Goal: Information Seeking & Learning: Learn about a topic

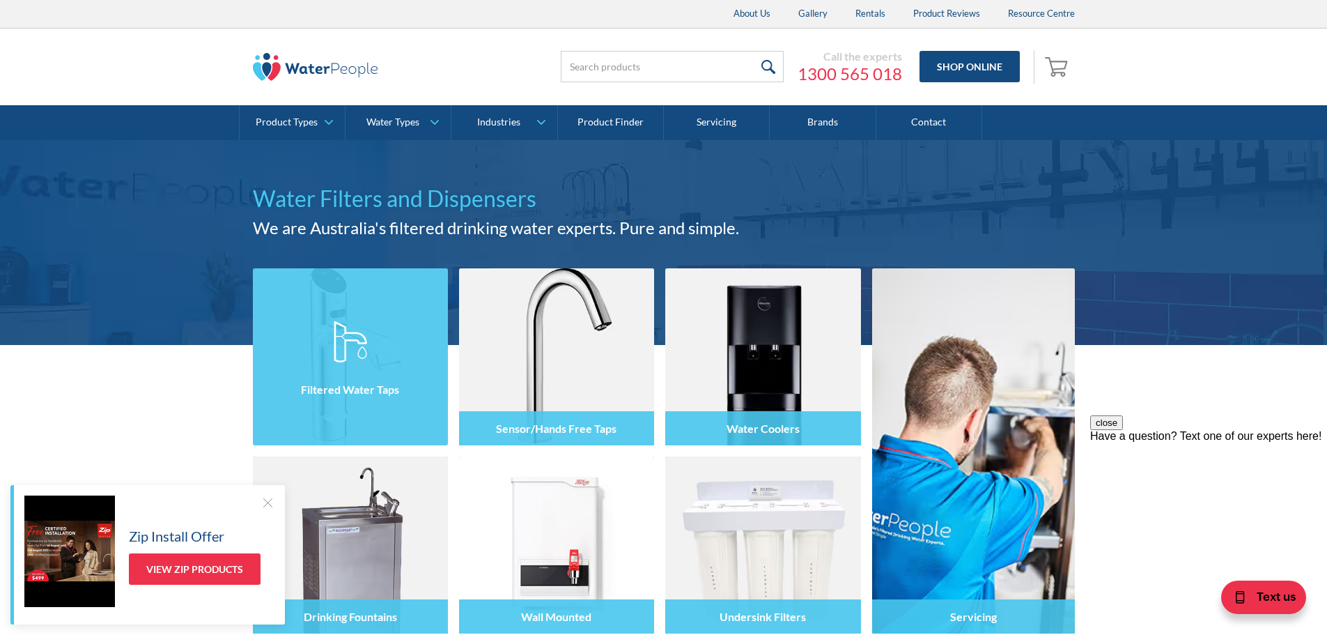
click at [367, 410] on div at bounding box center [350, 369] width 195 height 84
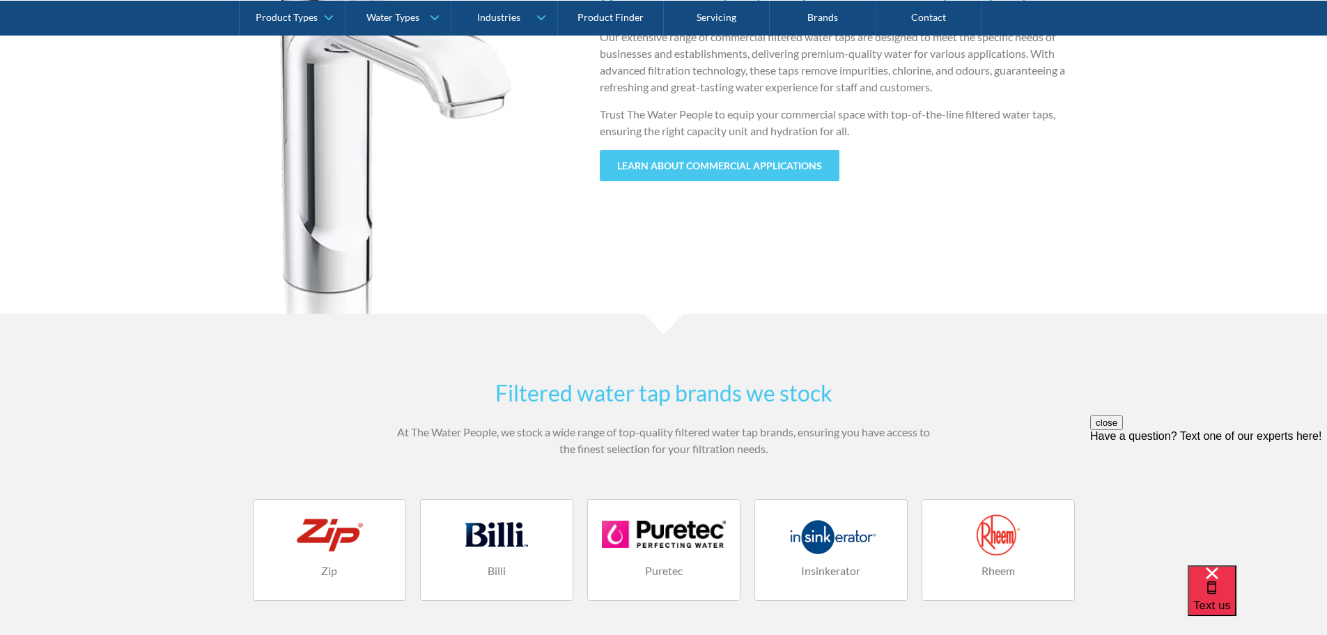
scroll to position [1579, 0]
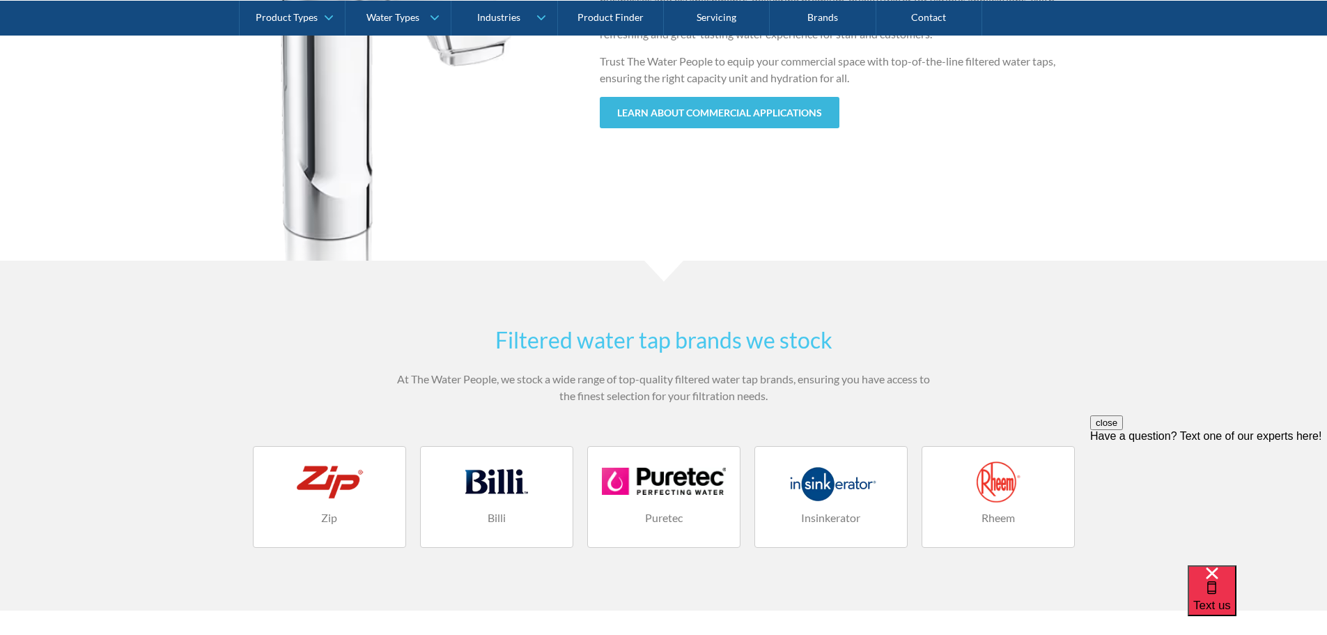
click at [676, 112] on link "learn about commercial applications" at bounding box center [720, 112] width 240 height 31
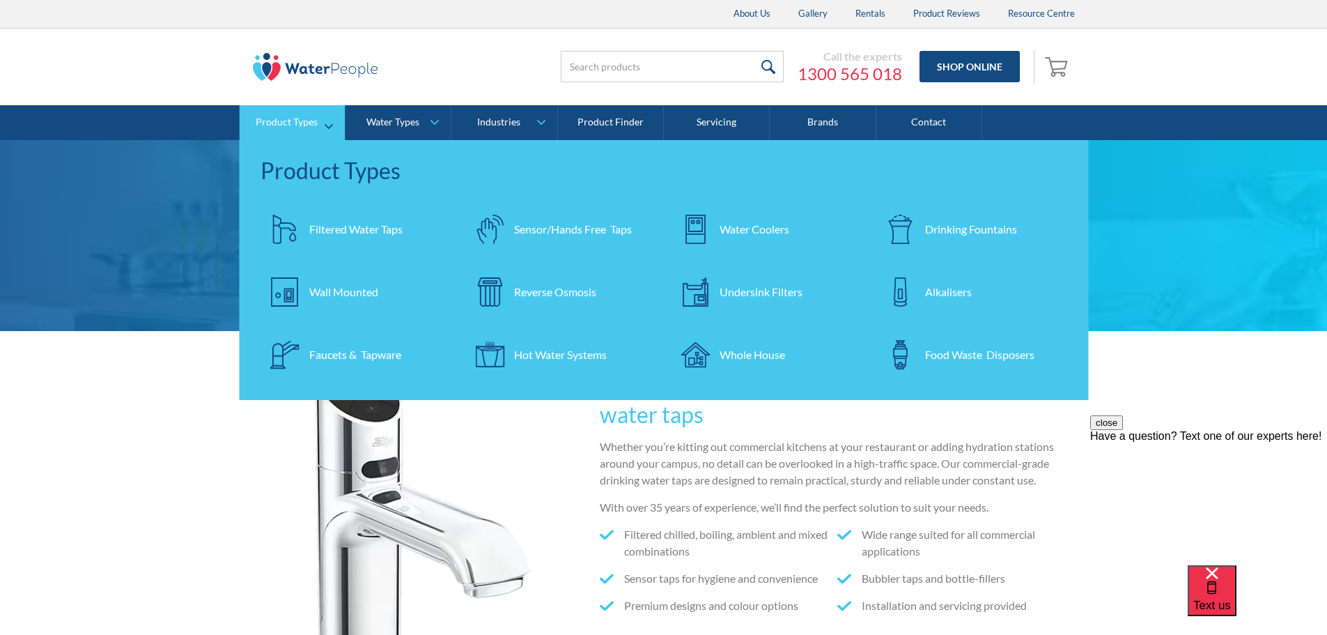
click at [550, 295] on div "Reverse Osmosis" at bounding box center [555, 291] width 82 height 17
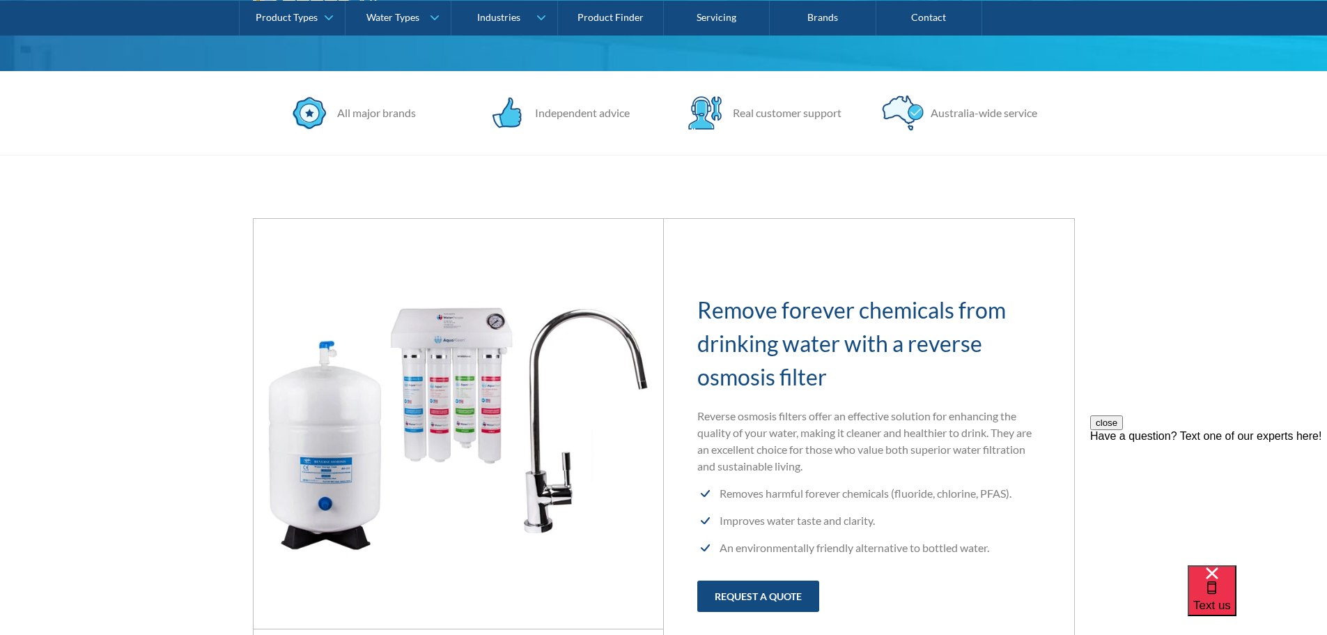
scroll to position [465, 0]
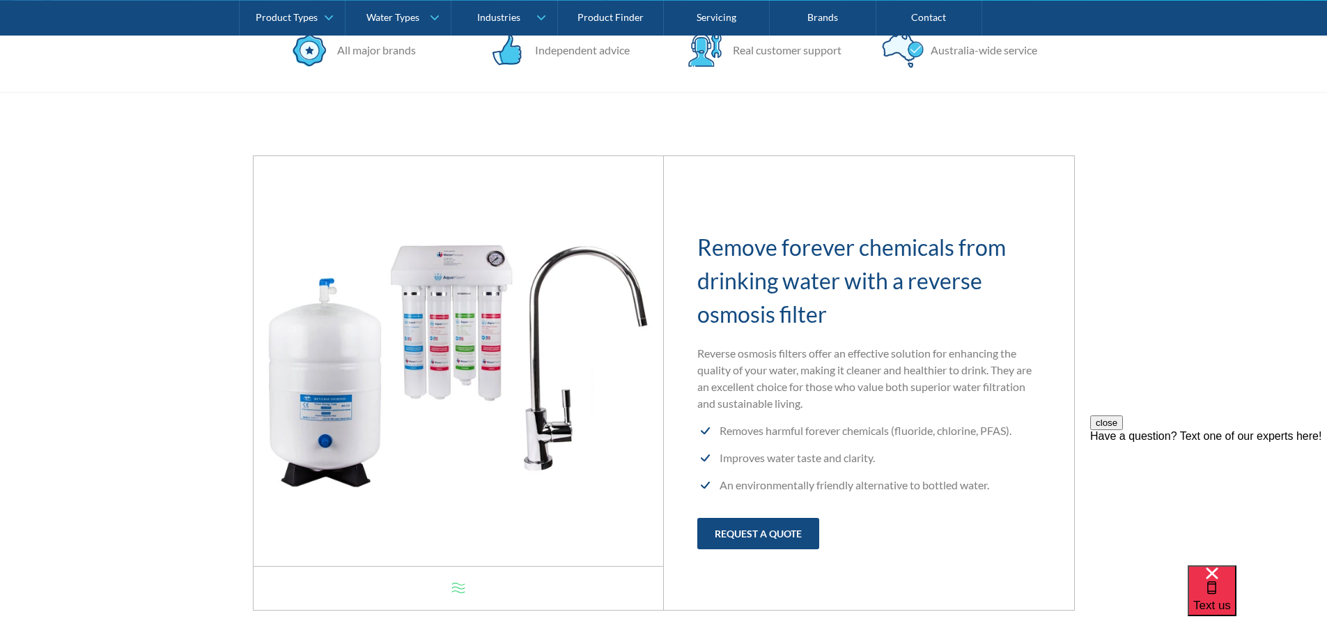
drag, startPoint x: 834, startPoint y: 316, endPoint x: 706, endPoint y: 260, distance: 140.1
click at [706, 261] on h2 "Remove forever chemicals from drinking water with a reverse osmosis filter" at bounding box center [868, 281] width 343 height 100
click at [686, 231] on div "Remove forever chemicals from drinking water with a reverse osmosis filter Reve…" at bounding box center [869, 382] width 410 height 399
click at [692, 249] on div "Remove forever chemicals from drinking water with a reverse osmosis filter Reve…" at bounding box center [869, 382] width 410 height 399
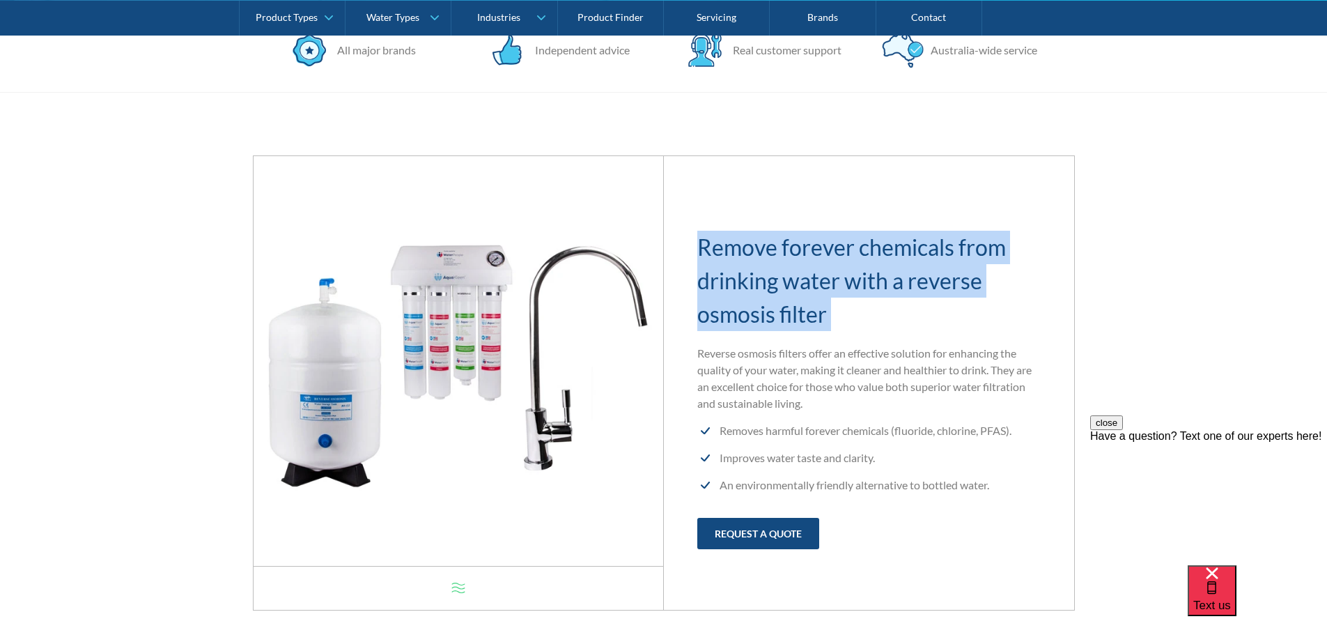
drag, startPoint x: 692, startPoint y: 249, endPoint x: 834, endPoint y: 325, distance: 161.7
click at [834, 325] on div "Remove forever chemicals from drinking water with a reverse osmosis filter Reve…" at bounding box center [869, 382] width 410 height 399
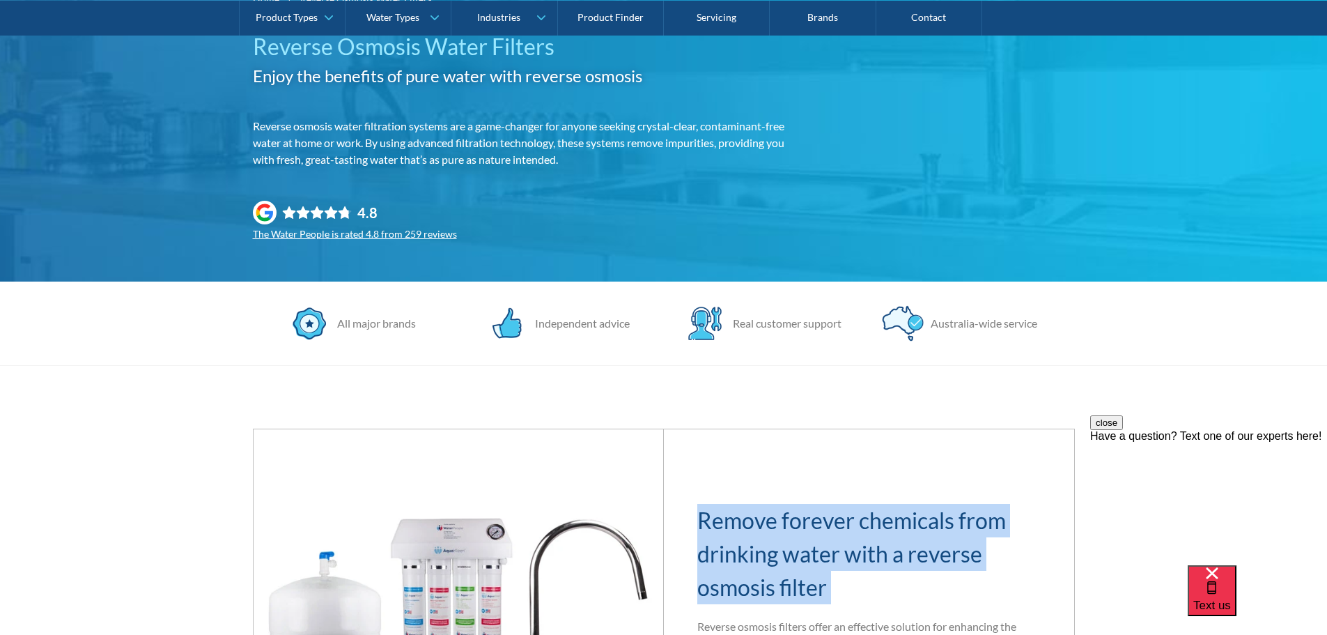
scroll to position [0, 0]
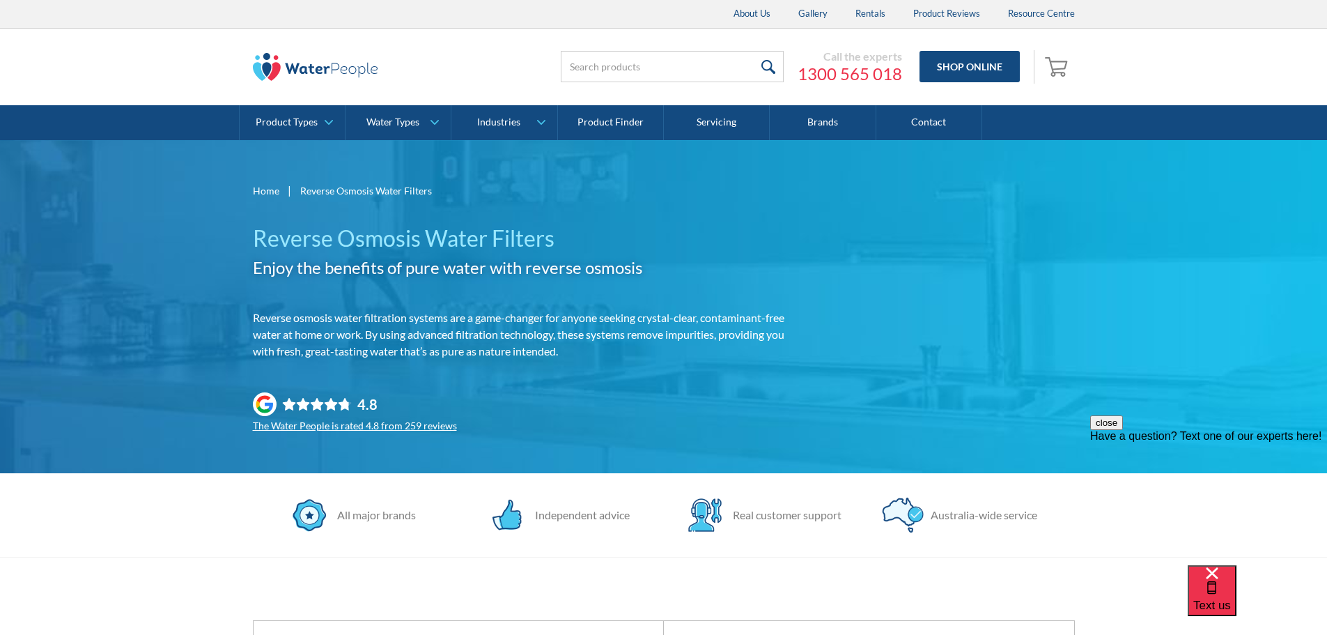
click at [454, 231] on h1 "Reverse Osmosis Water Filters" at bounding box center [520, 237] width 535 height 33
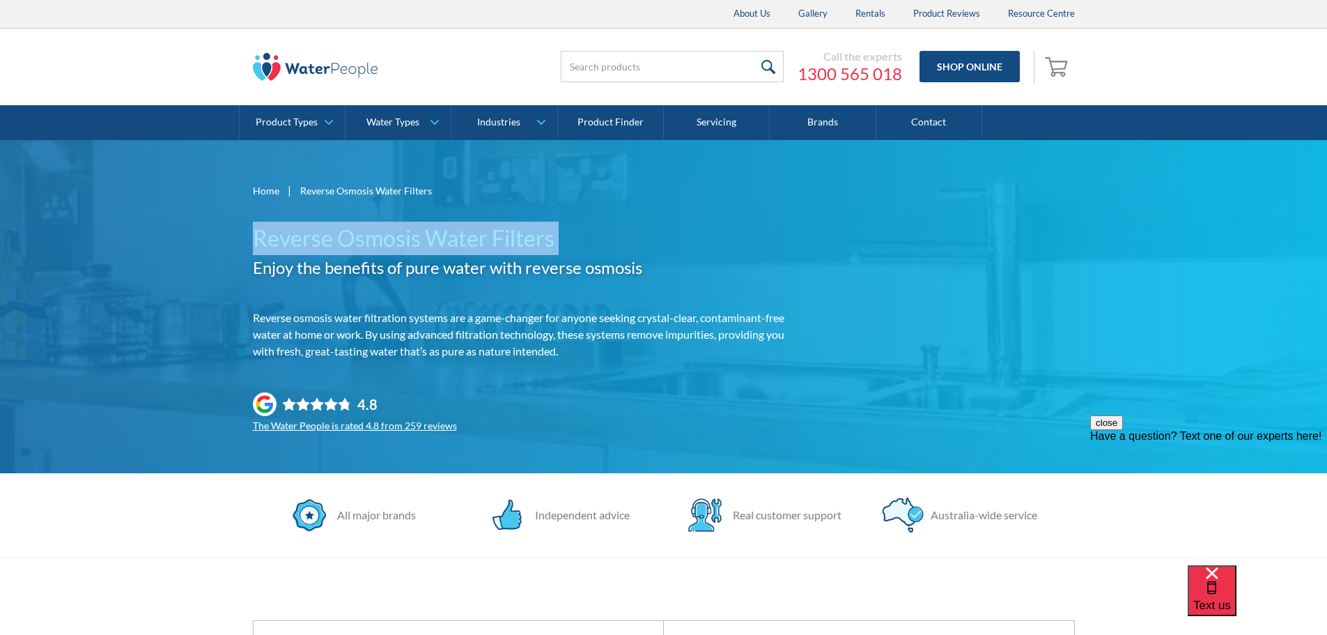
click at [454, 231] on h1 "Reverse Osmosis Water Filters" at bounding box center [520, 237] width 535 height 33
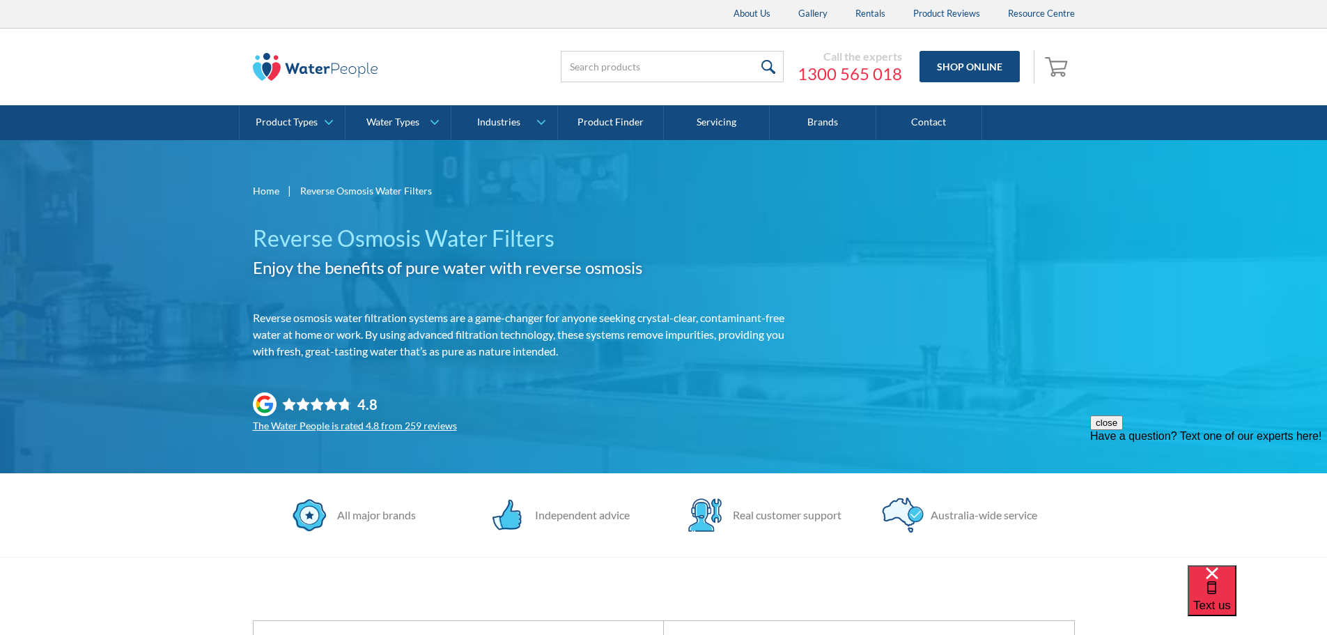
click at [586, 280] on div "Reverse Osmosis Water Filters Enjoy the benefits of pure water with reverse osm…" at bounding box center [520, 253] width 535 height 65
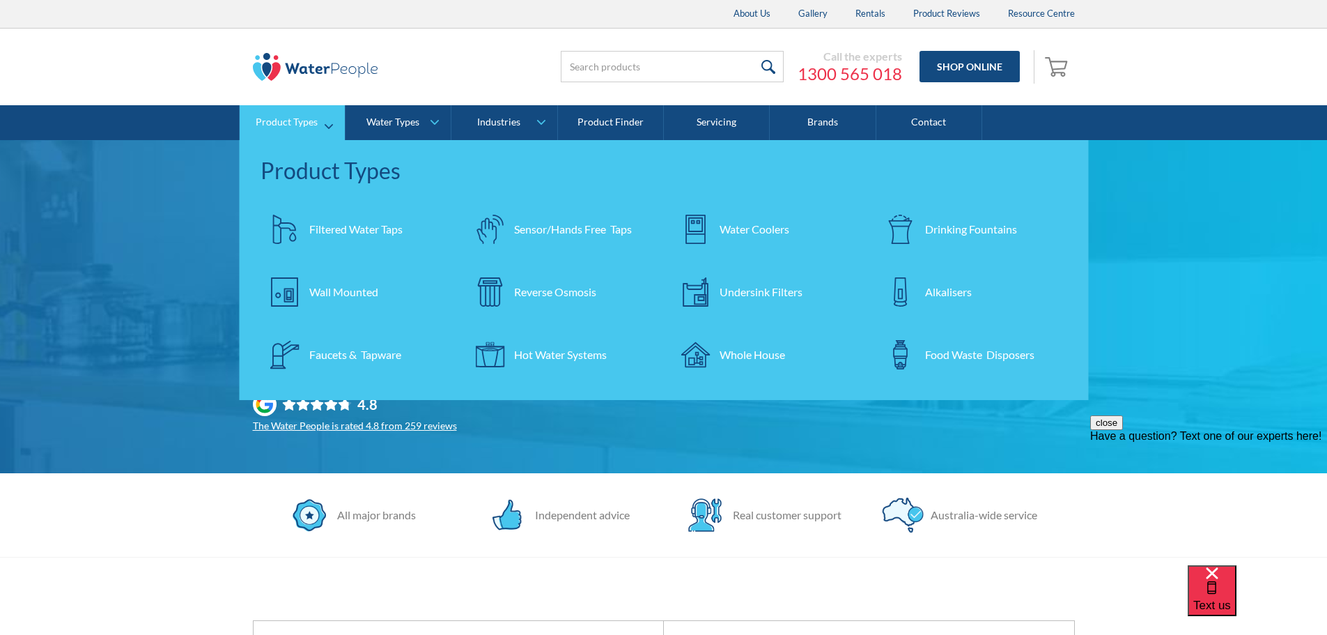
click at [783, 290] on div "Undersink Filters" at bounding box center [760, 291] width 83 height 17
